Goal: Task Accomplishment & Management: Manage account settings

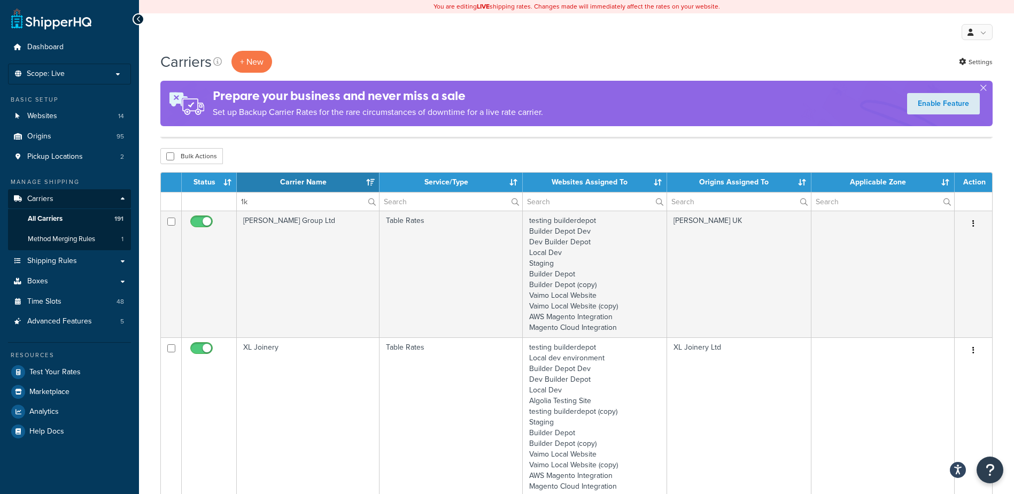
select select "15"
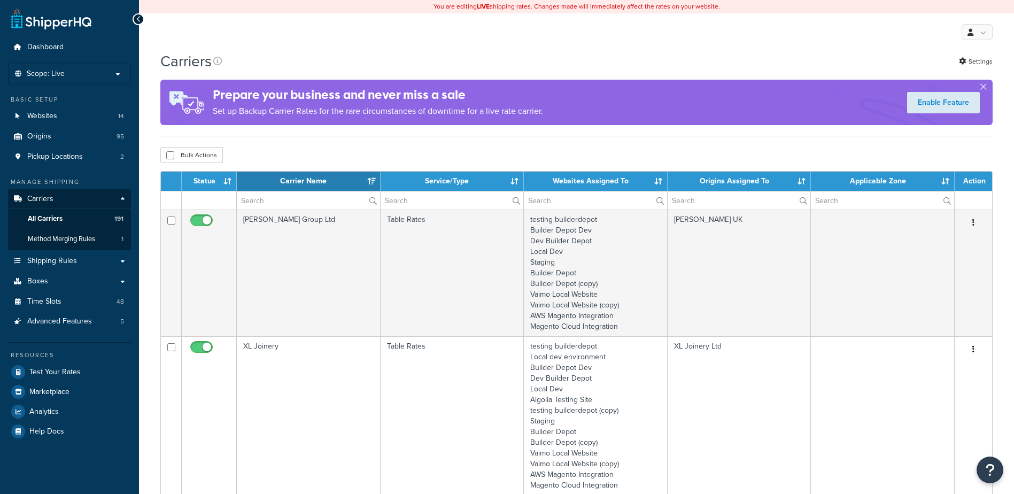
select select "15"
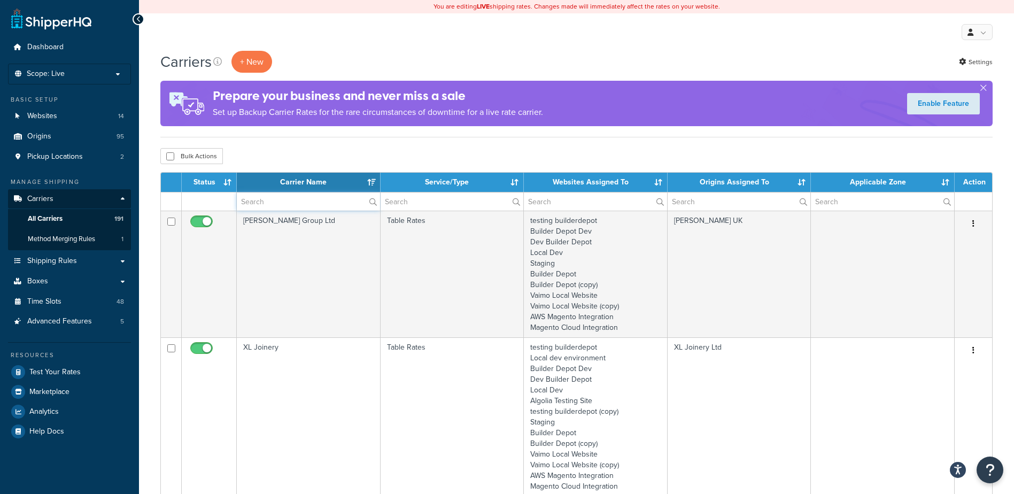
click at [284, 203] on input "text" at bounding box center [308, 201] width 143 height 18
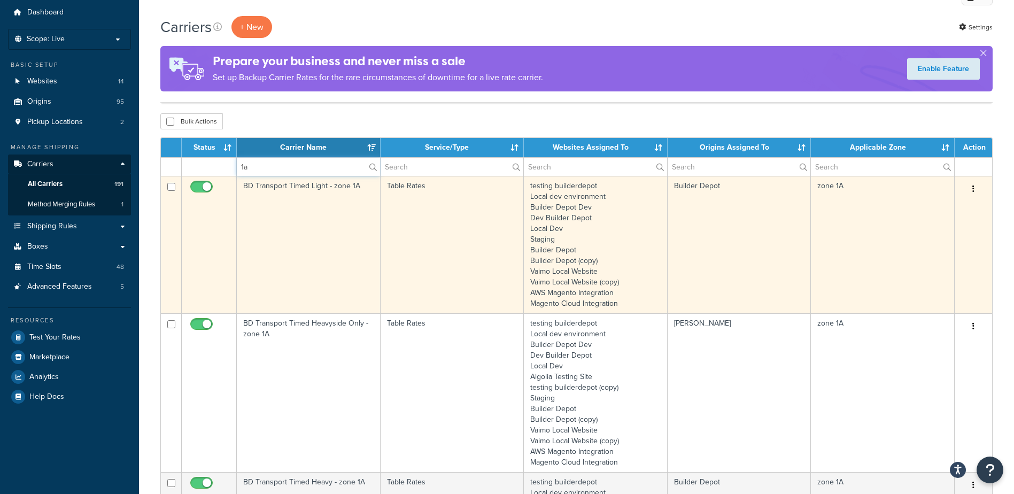
scroll to position [53, 0]
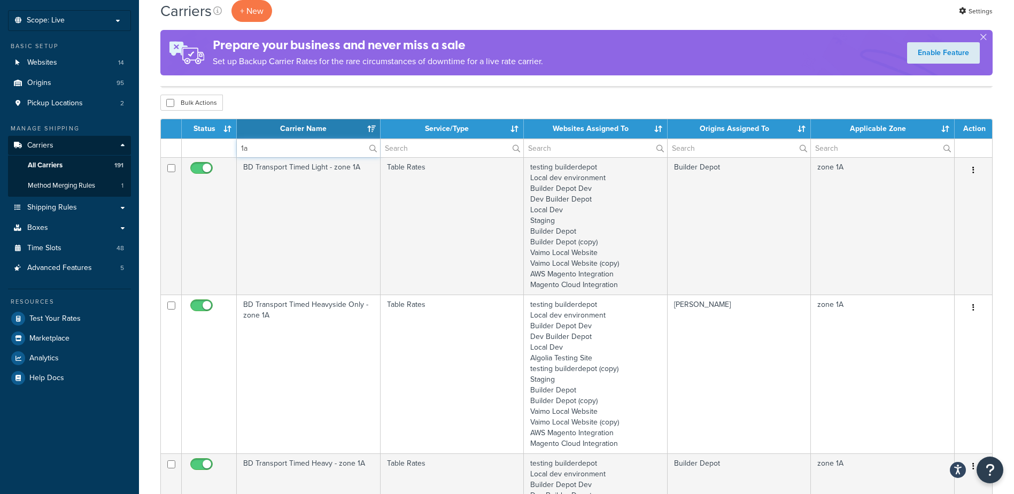
type input "1a"
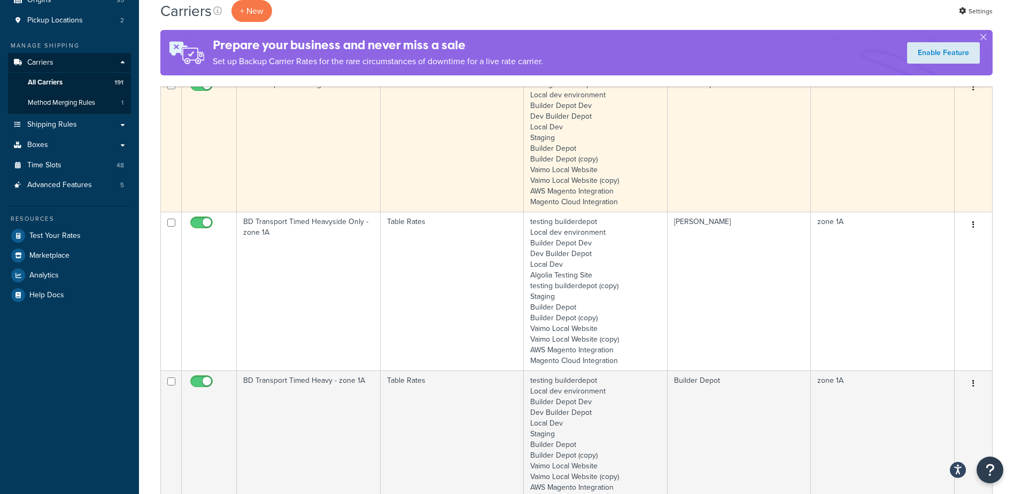
scroll to position [160, 0]
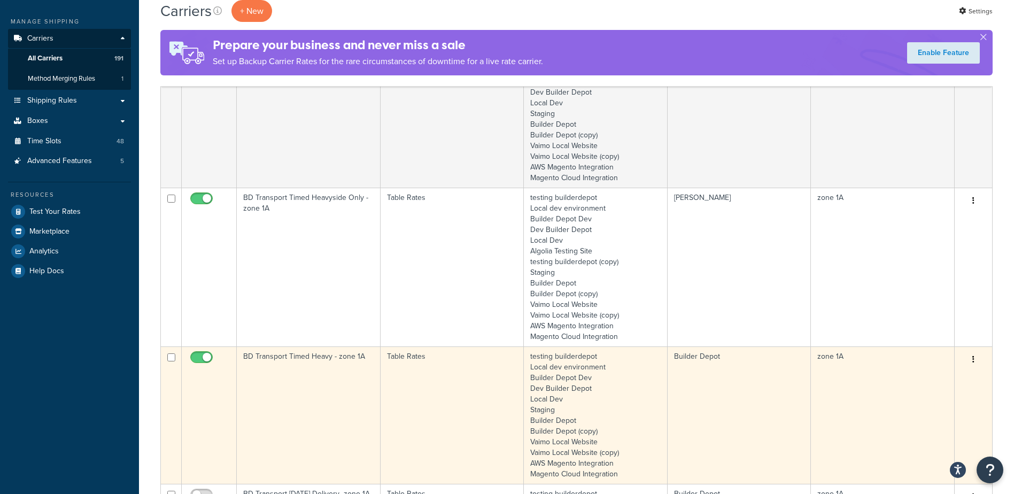
click at [315, 393] on td "BD Transport Timed Heavy - zone 1A" at bounding box center [309, 414] width 144 height 137
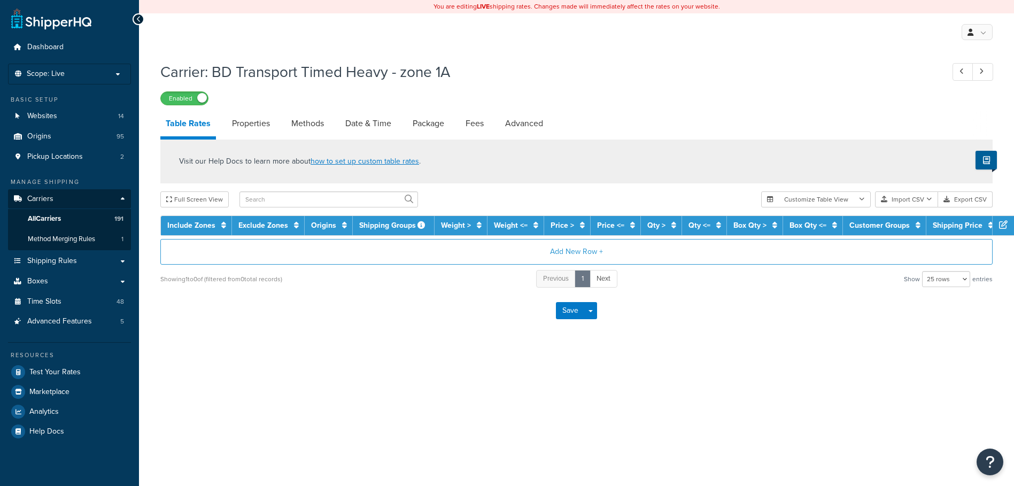
select select "25"
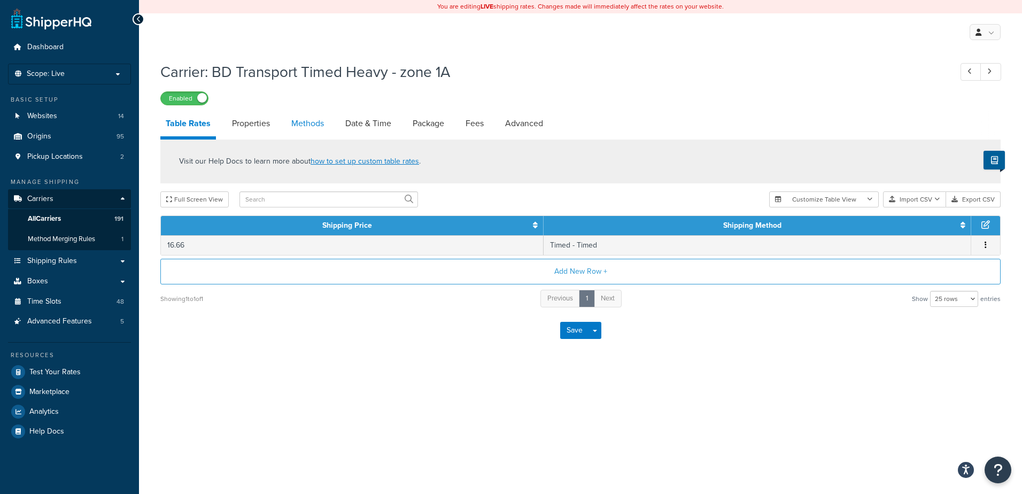
click at [314, 118] on link "Methods" at bounding box center [307, 124] width 43 height 26
select select "25"
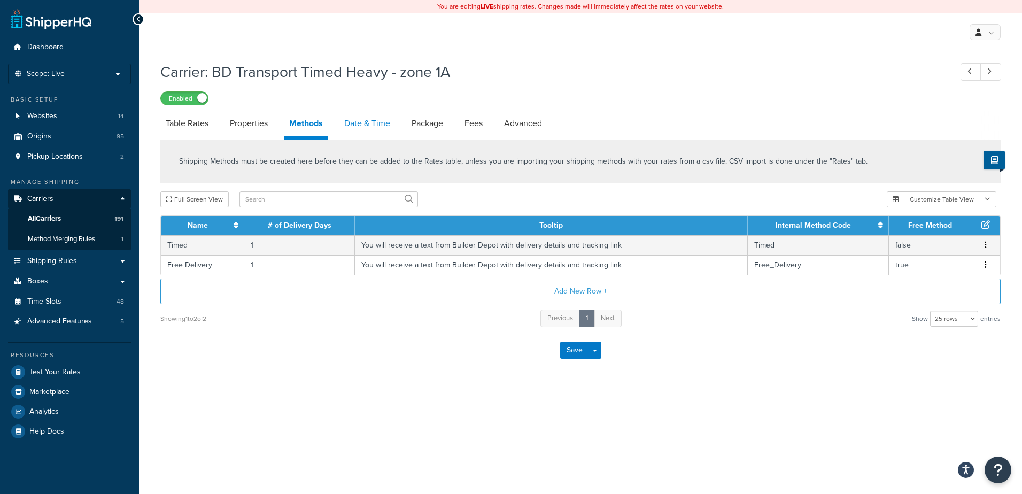
click at [363, 116] on link "Date & Time" at bounding box center [367, 124] width 57 height 26
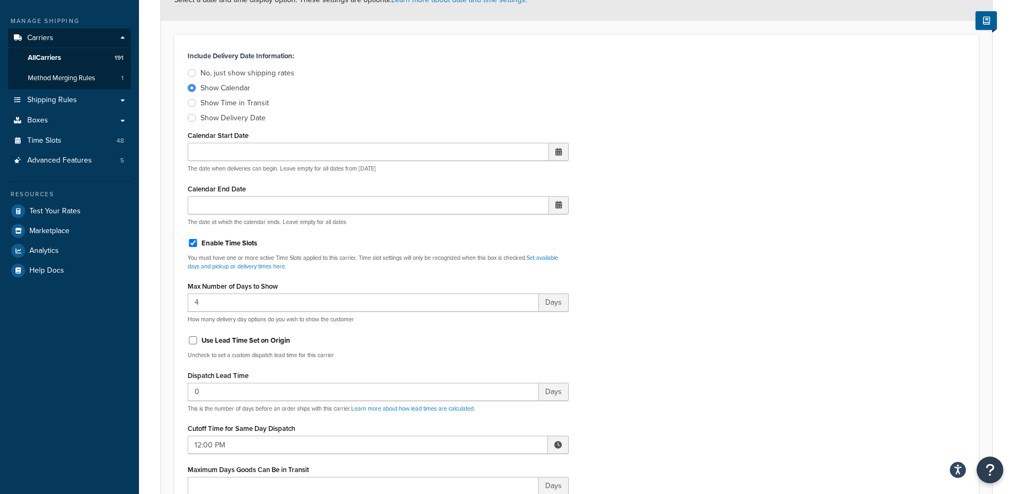
scroll to position [214, 0]
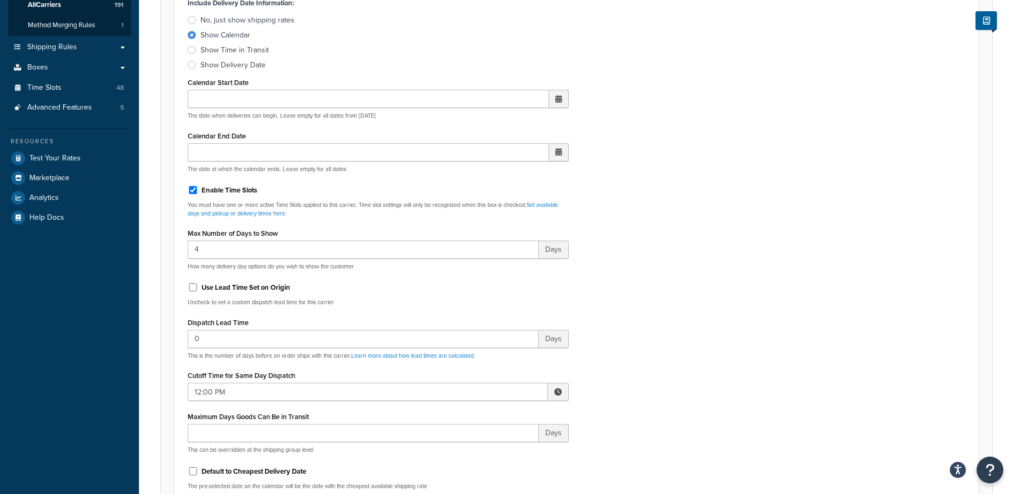
drag, startPoint x: 558, startPoint y: 389, endPoint x: 547, endPoint y: 398, distance: 14.0
click at [557, 389] on span at bounding box center [557, 391] width 7 height 7
click at [478, 447] on span "▼" at bounding box center [479, 447] width 21 height 21
type input "11:00 AM"
click at [668, 329] on div "Include Delivery Date Information: No, just show shipping rates Show Calendar S…" at bounding box center [577, 246] width 794 height 503
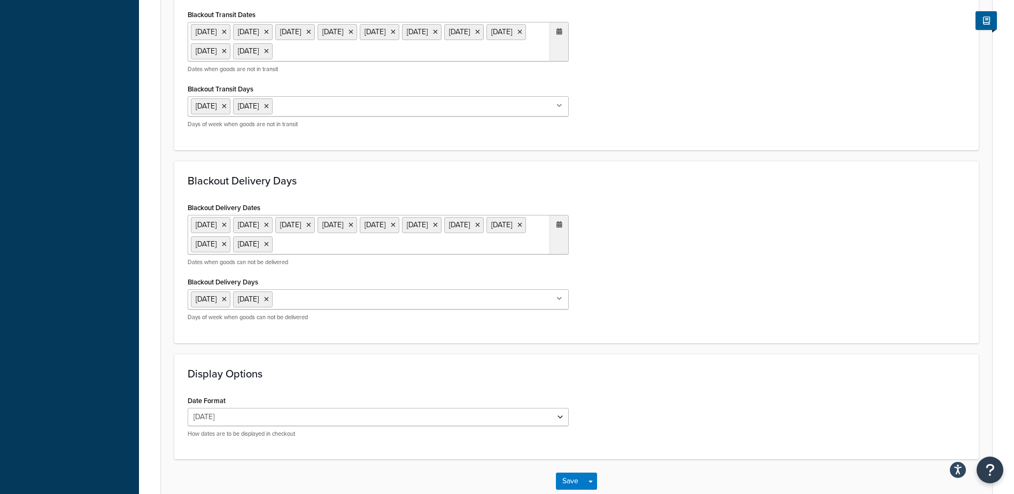
scroll to position [831, 0]
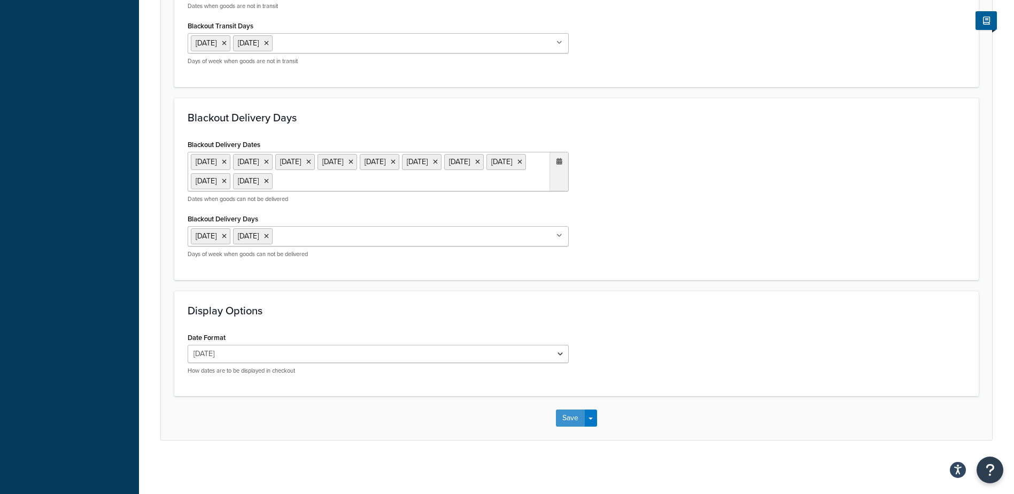
click at [565, 418] on button "Save" at bounding box center [570, 417] width 29 height 17
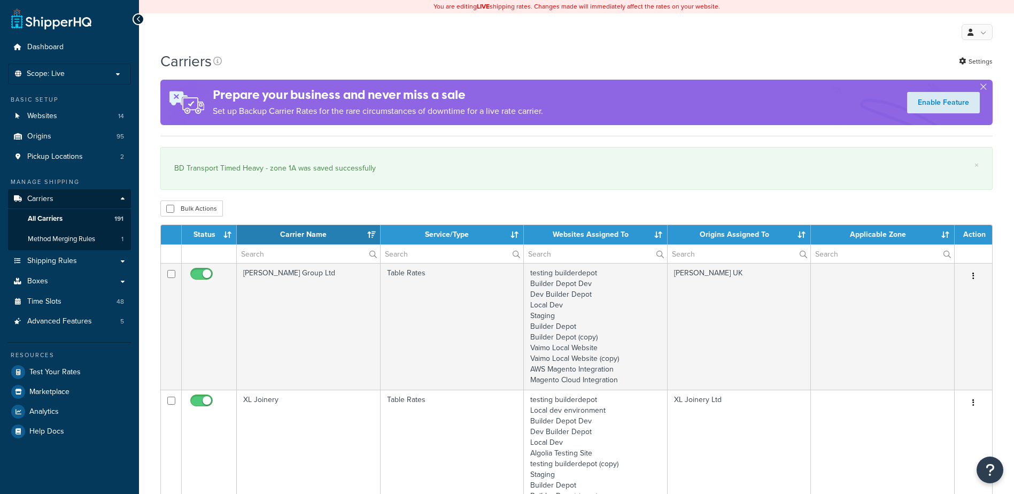
select select "15"
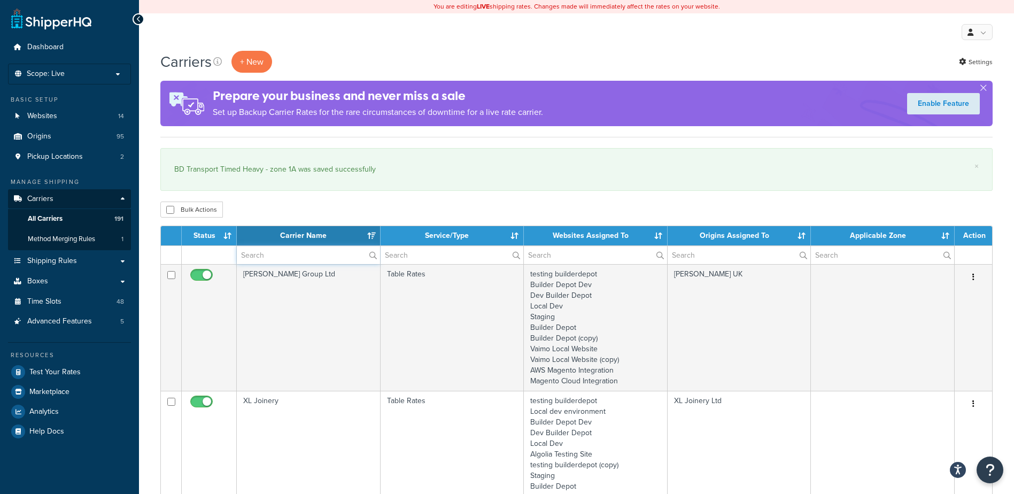
click at [255, 252] on input "text" at bounding box center [308, 255] width 143 height 18
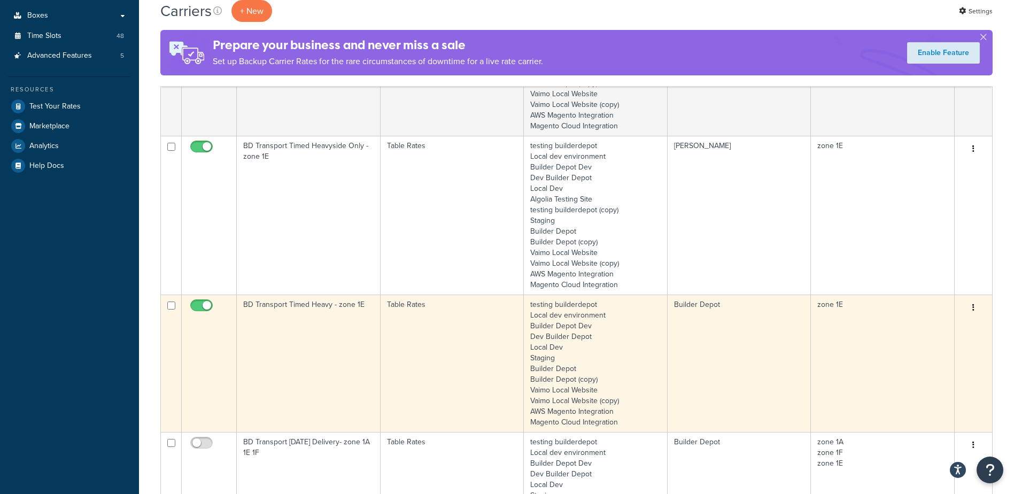
scroll to position [267, 0]
type input "1e"
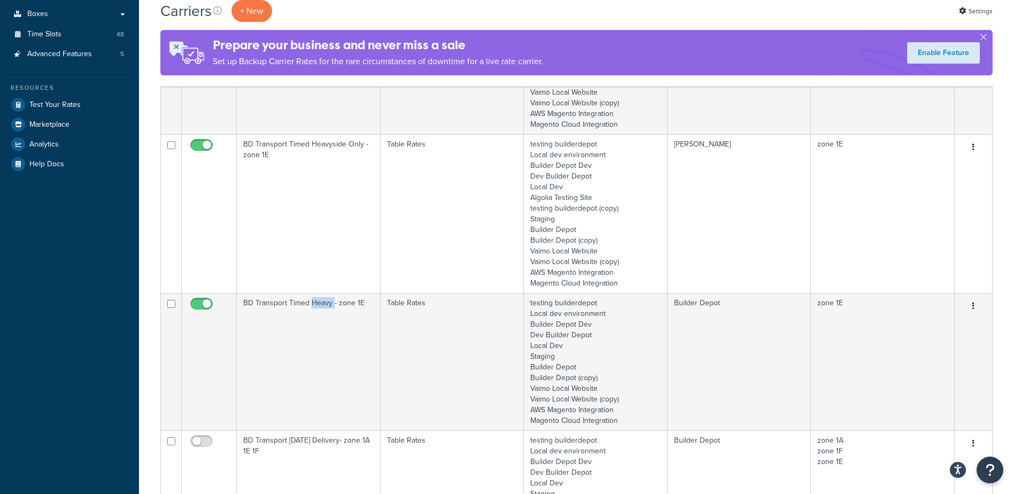
click at [317, 351] on td "BD Transport Timed Heavy - zone 1E" at bounding box center [309, 361] width 144 height 137
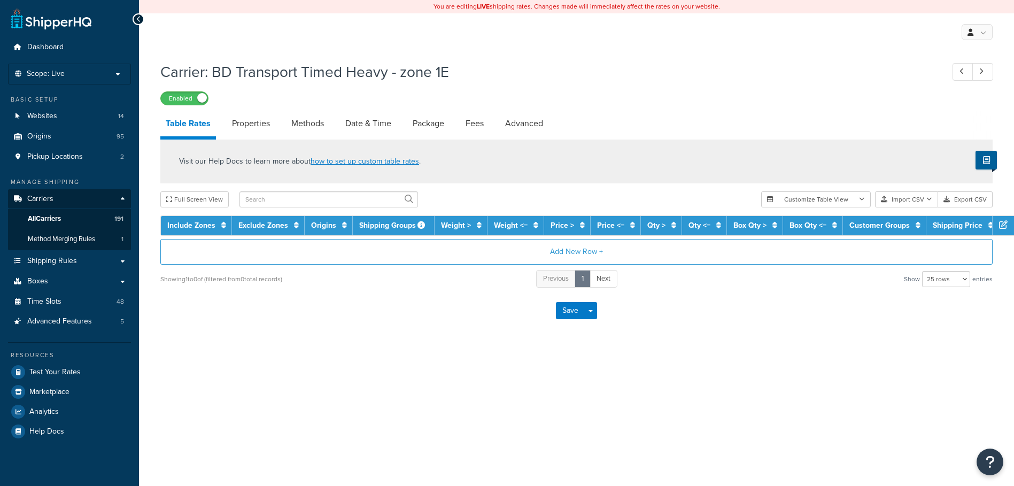
select select "25"
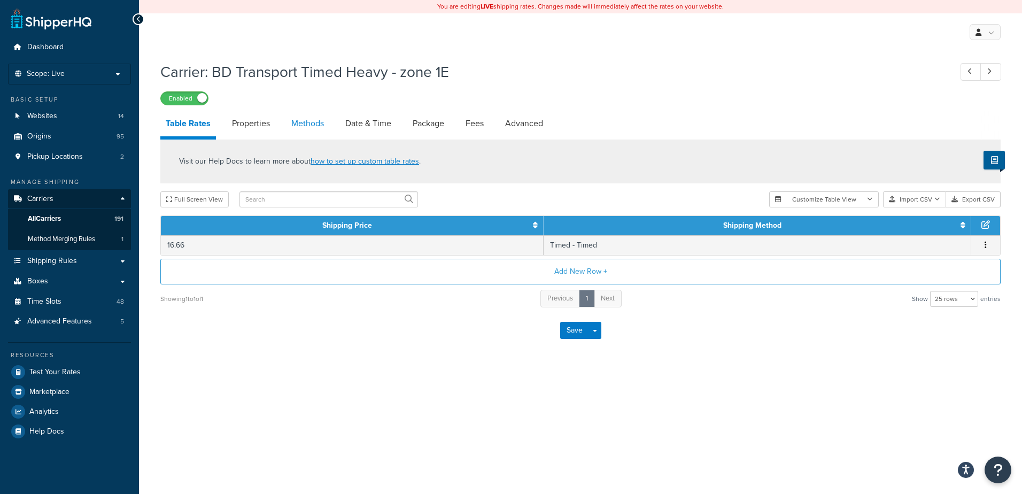
click at [320, 119] on link "Methods" at bounding box center [307, 124] width 43 height 26
select select "25"
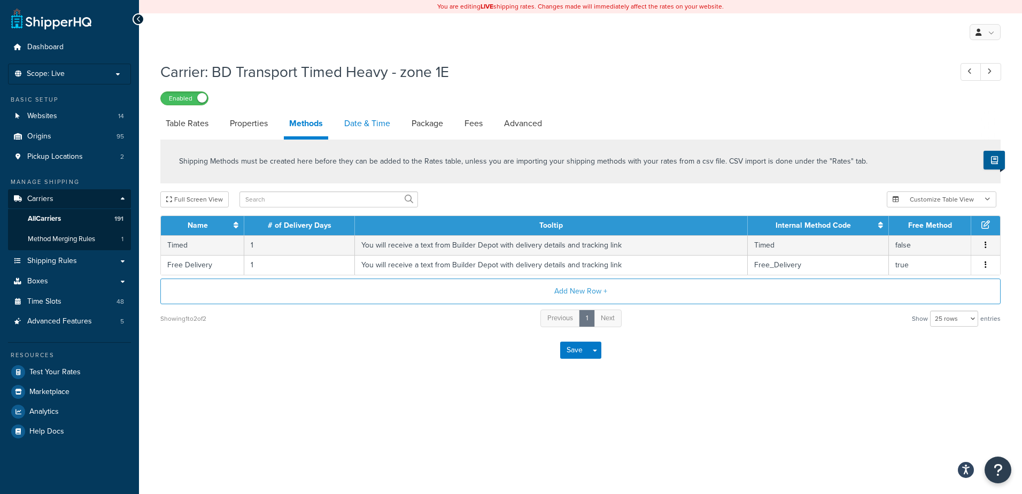
click at [374, 121] on link "Date & Time" at bounding box center [367, 124] width 57 height 26
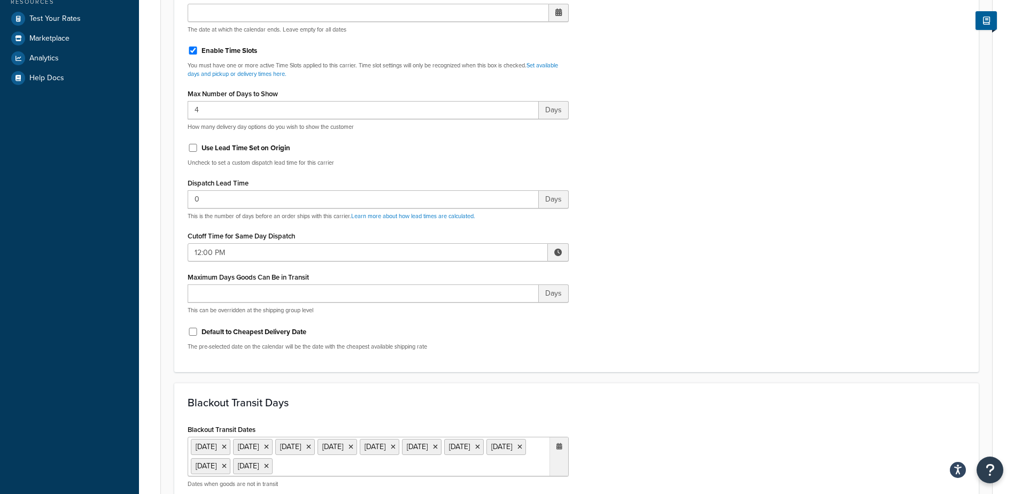
scroll to position [374, 0]
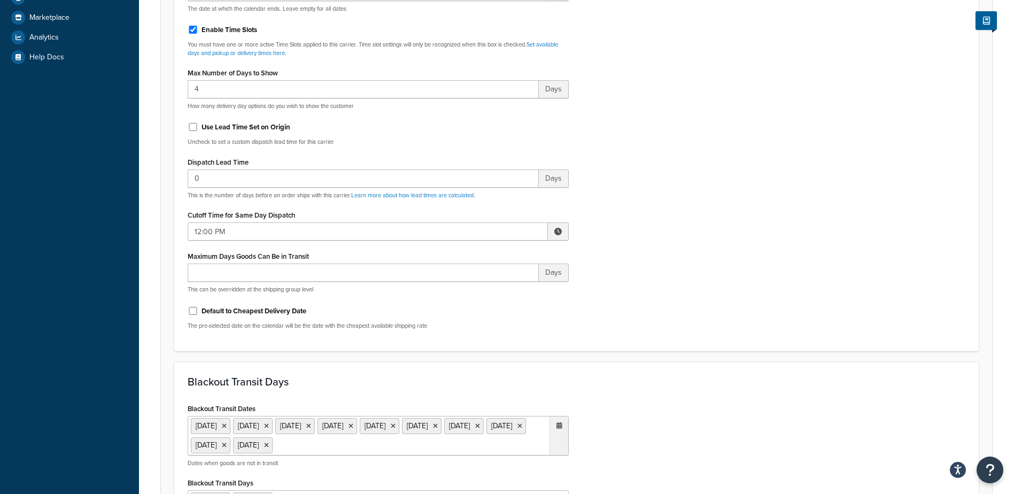
click at [555, 227] on span at bounding box center [558, 231] width 21 height 18
click at [480, 295] on span "▼" at bounding box center [479, 286] width 21 height 21
type input "11:00 AM"
drag, startPoint x: 687, startPoint y: 268, endPoint x: 677, endPoint y: 266, distance: 10.3
click at [687, 268] on div "Include Delivery Date Information: No, just show shipping rates Show Calendar S…" at bounding box center [577, 86] width 794 height 503
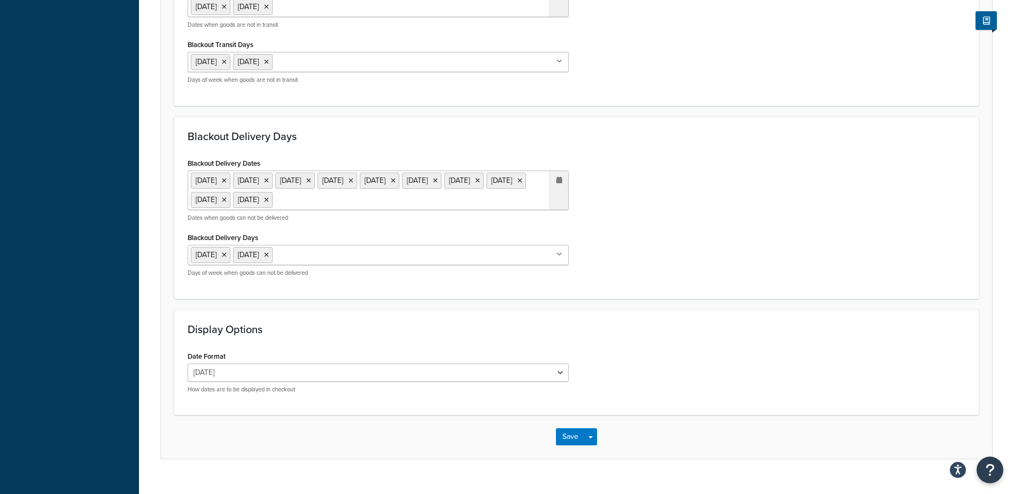
scroll to position [831, 0]
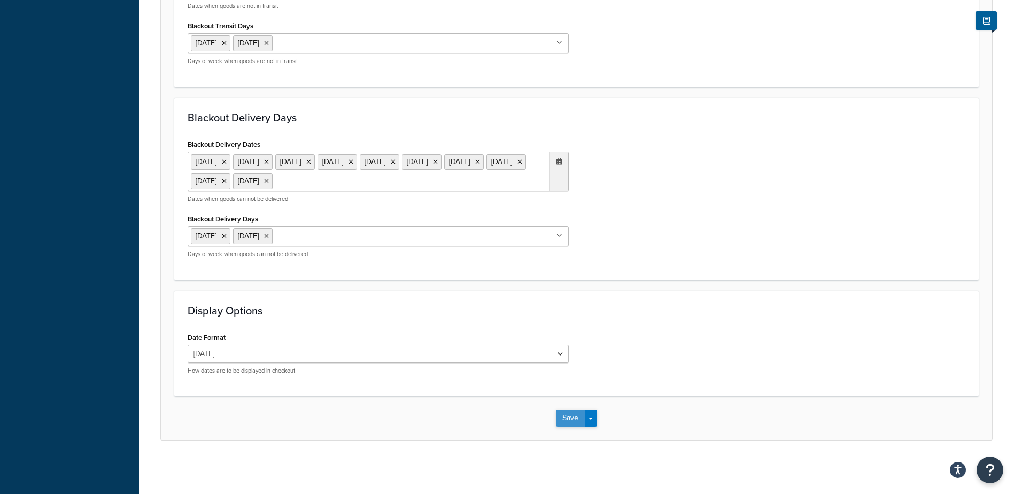
click at [572, 418] on button "Save" at bounding box center [570, 417] width 29 height 17
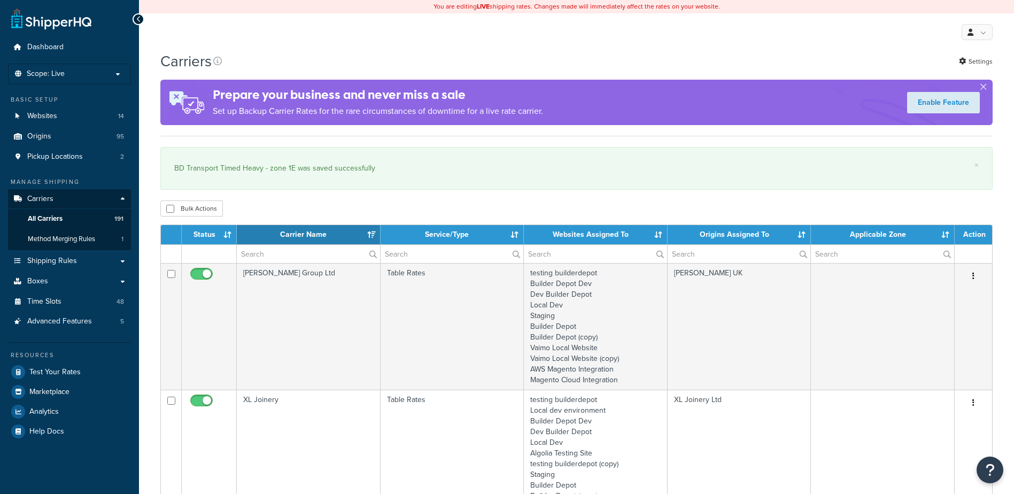
select select "15"
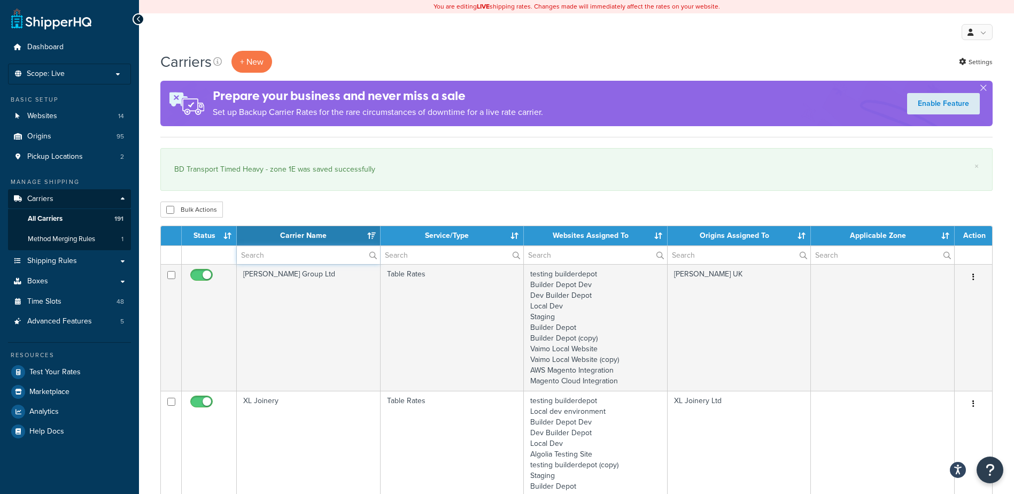
click at [260, 257] on input "text" at bounding box center [308, 255] width 143 height 18
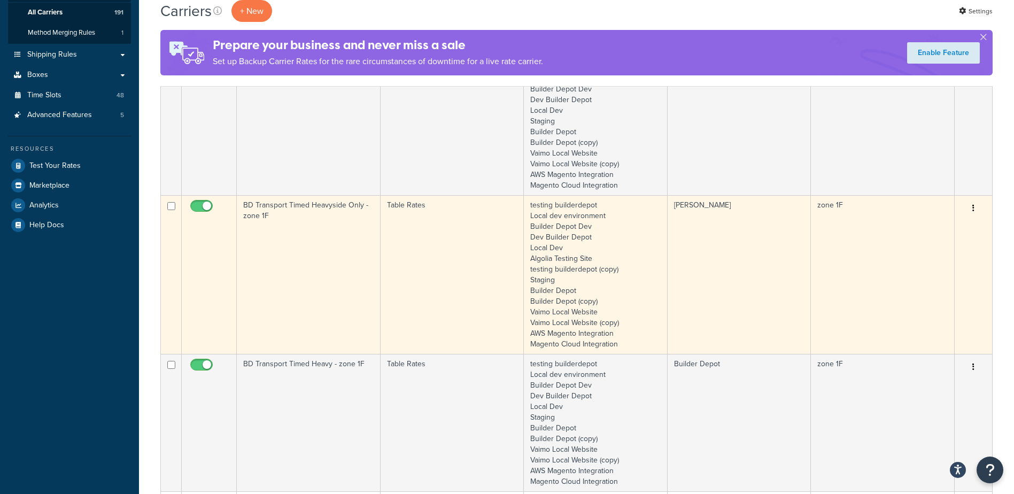
scroll to position [267, 0]
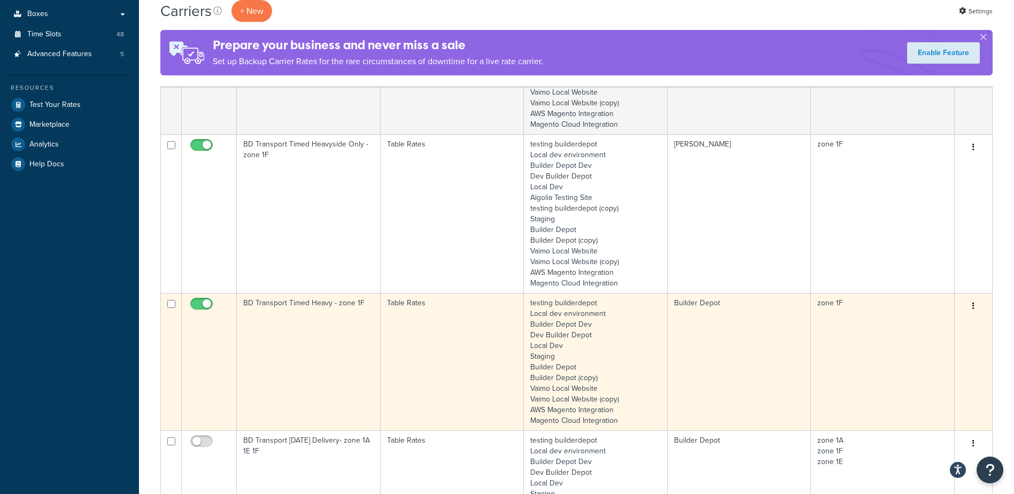
type input "1f"
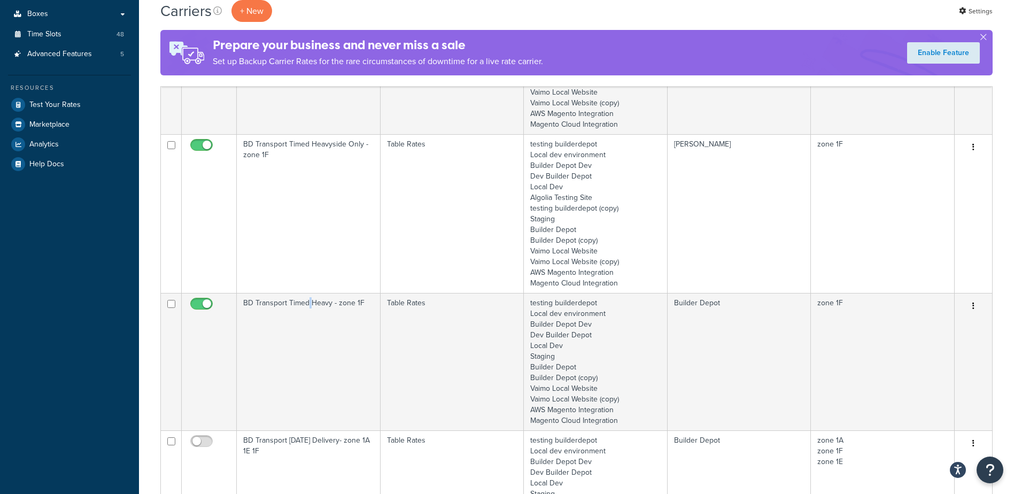
click at [307, 315] on td "BD Transport Timed Heavy - zone 1F" at bounding box center [309, 361] width 144 height 137
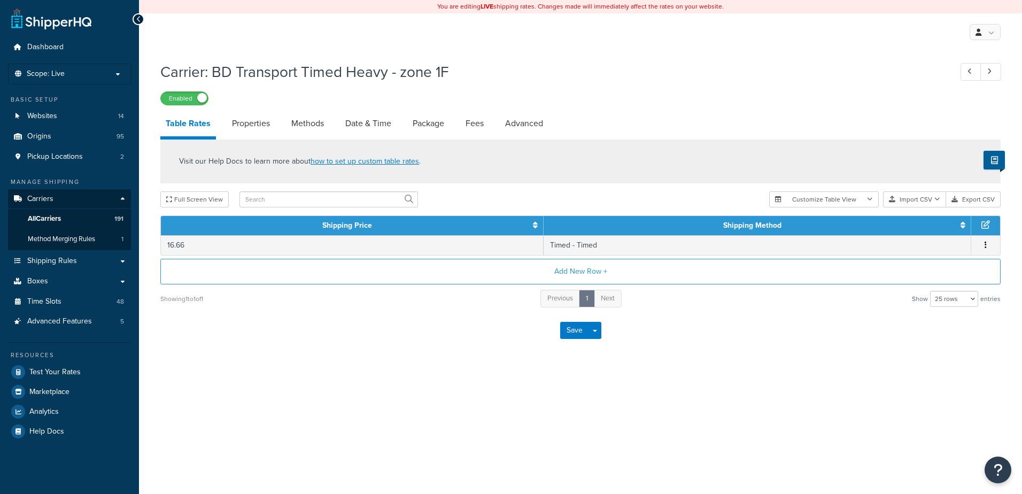
select select "25"
click at [306, 126] on link "Methods" at bounding box center [307, 124] width 43 height 26
select select "25"
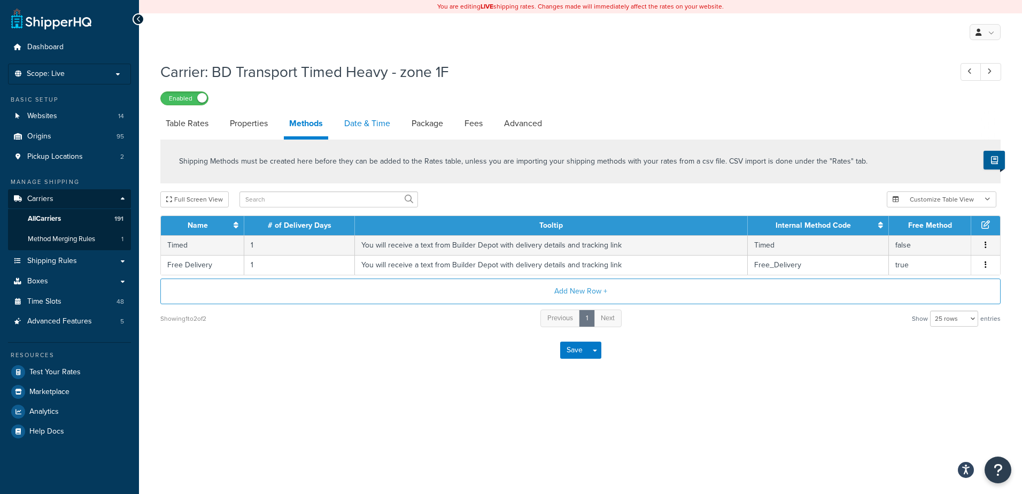
click at [366, 127] on link "Date & Time" at bounding box center [367, 124] width 57 height 26
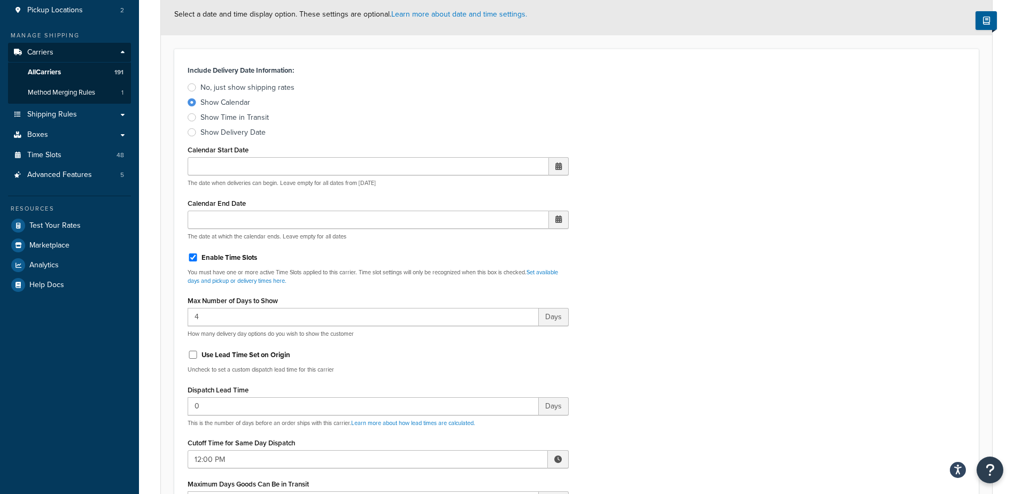
scroll to position [321, 0]
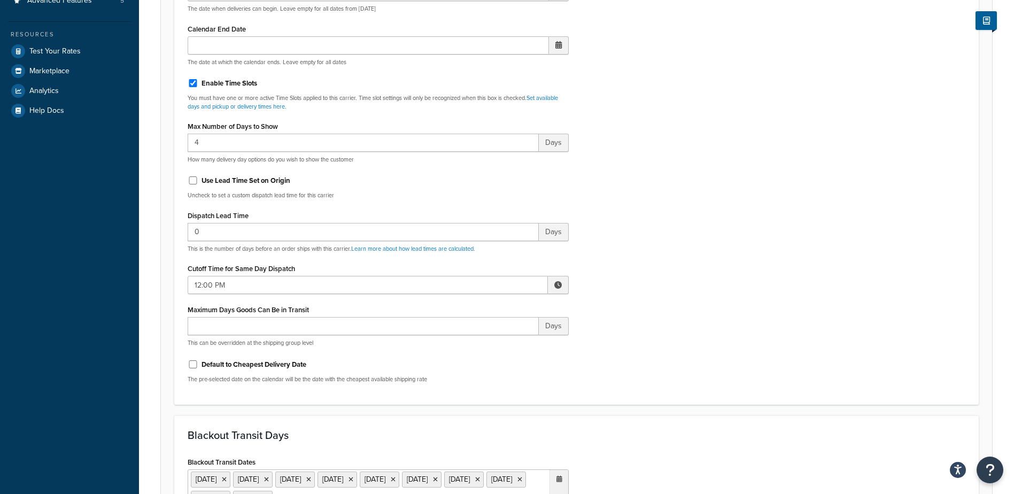
click at [562, 281] on span at bounding box center [558, 285] width 21 height 18
drag, startPoint x: 482, startPoint y: 340, endPoint x: 499, endPoint y: 336, distance: 17.8
click at [482, 341] on span "▼" at bounding box center [479, 340] width 21 height 21
type input "11:00 AM"
click at [673, 290] on div "Include Delivery Date Information: No, just show shipping rates Show Calendar S…" at bounding box center [577, 139] width 794 height 503
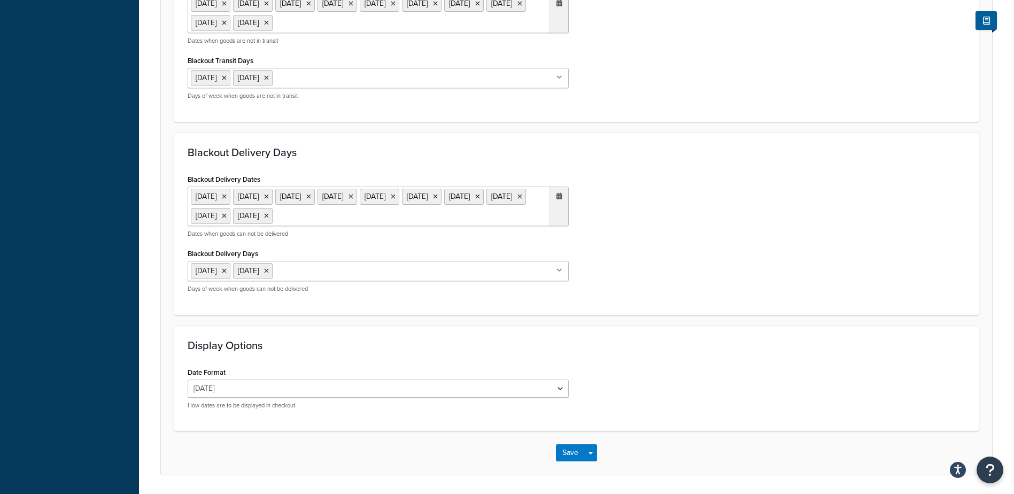
scroll to position [831, 0]
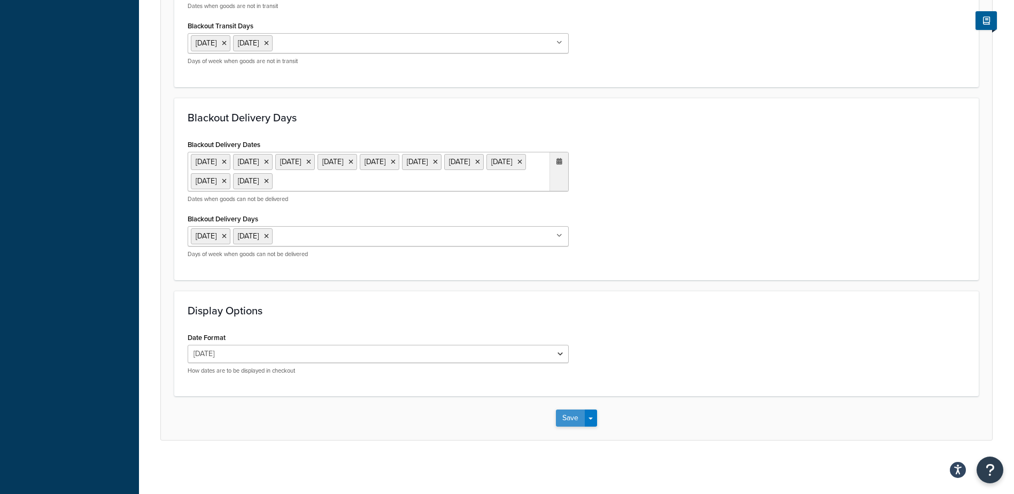
click at [566, 415] on button "Save" at bounding box center [570, 417] width 29 height 17
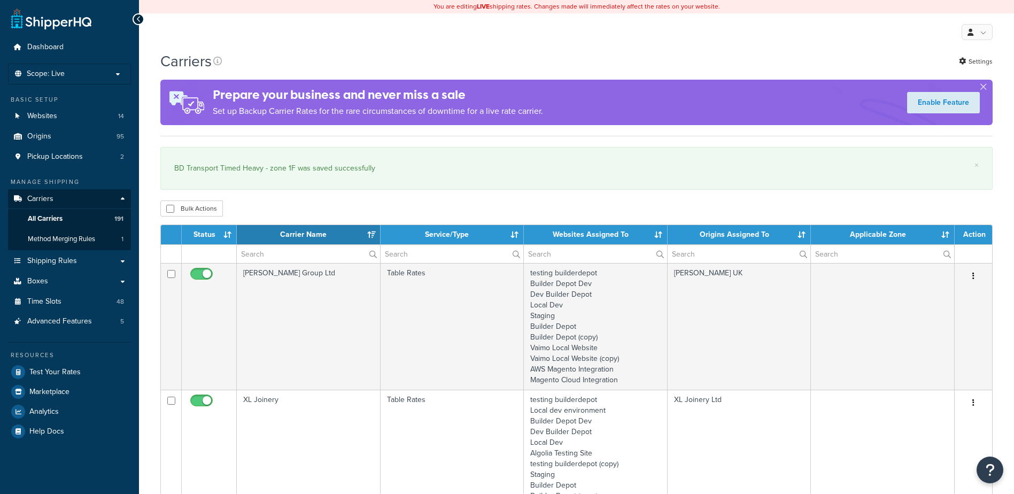
select select "15"
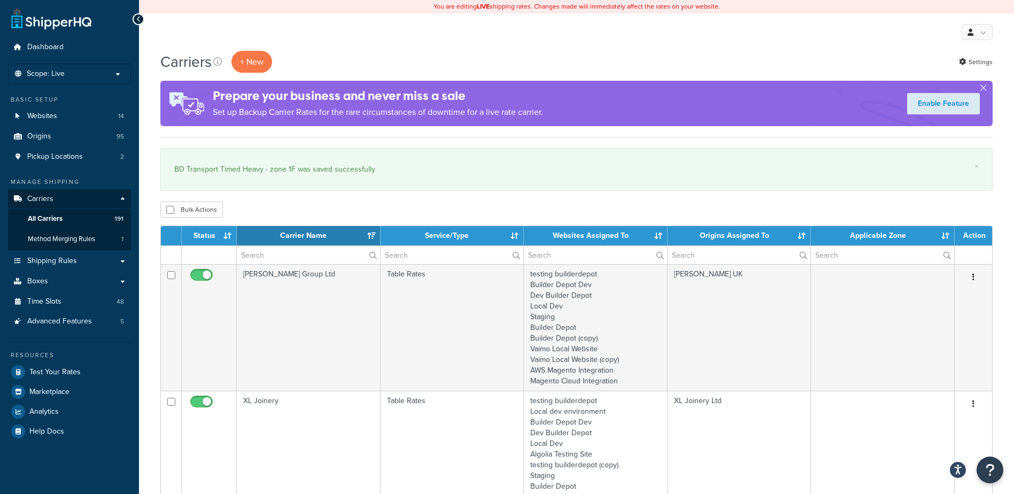
click at [323, 58] on div "Carriers + New Settings" at bounding box center [576, 62] width 832 height 22
